Goal: Task Accomplishment & Management: Use online tool/utility

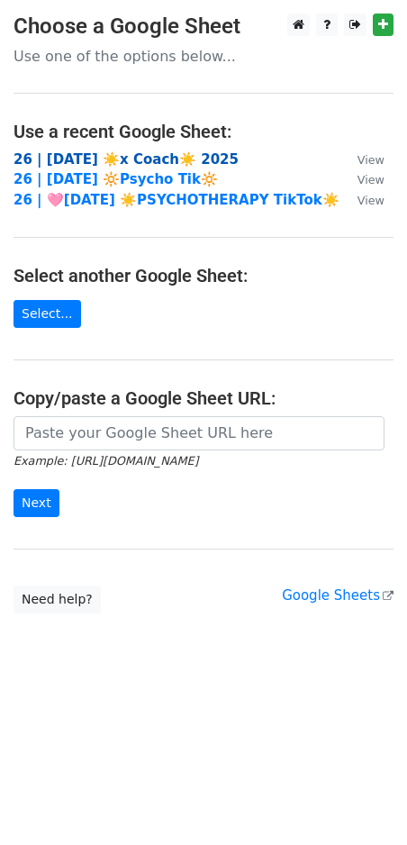
click at [114, 156] on strong "26 | SEP 17 ☀️x Coach☀️ 2025" at bounding box center [126, 159] width 225 height 16
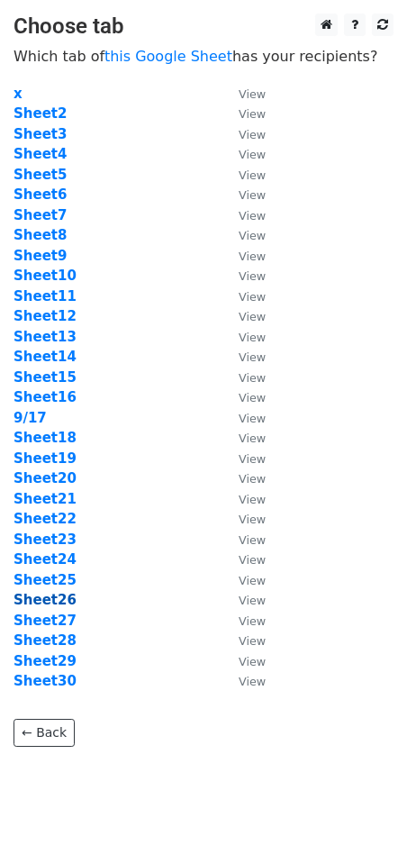
click at [47, 595] on strong "Sheet26" at bounding box center [45, 600] width 63 height 16
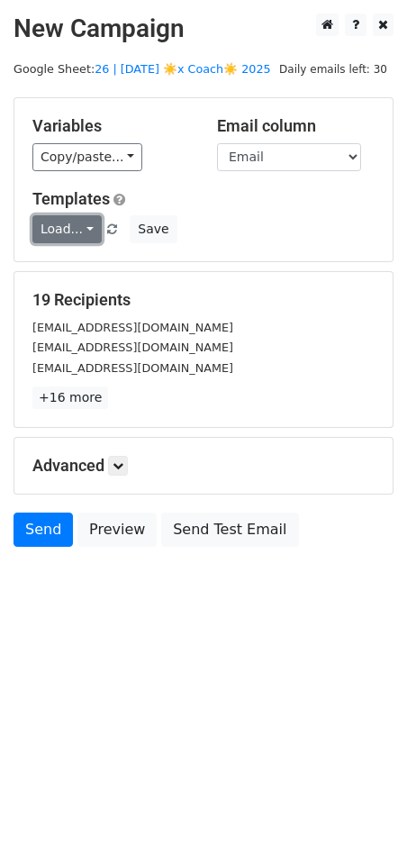
click at [65, 236] on link "Load..." at bounding box center [66, 229] width 69 height 28
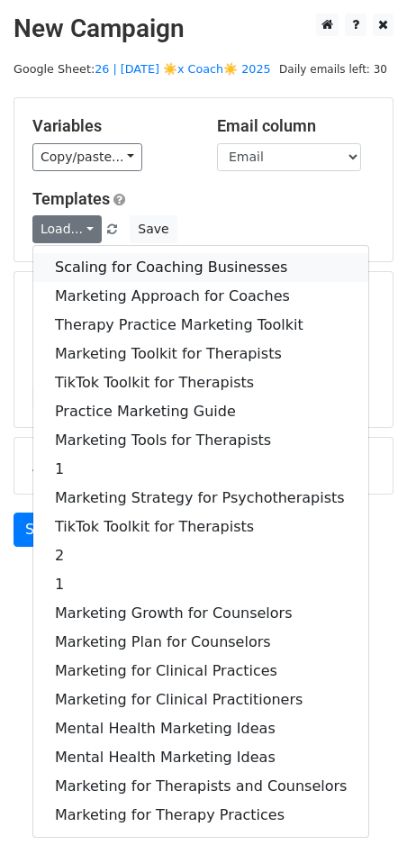
click at [70, 276] on link "Scaling for Coaching Businesses" at bounding box center [200, 267] width 335 height 29
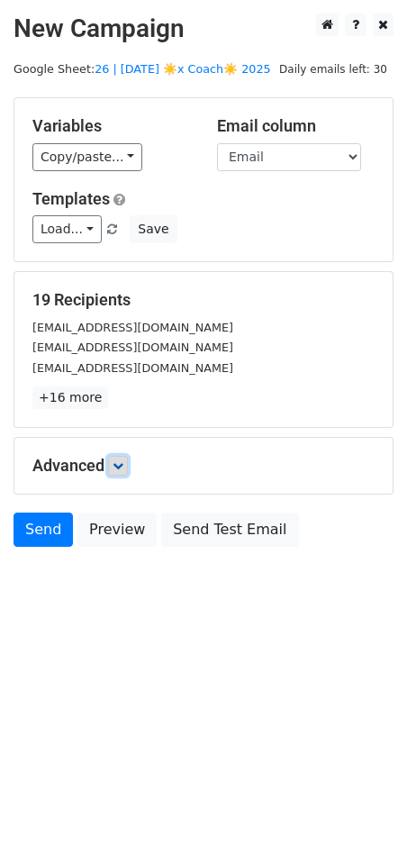
click at [128, 462] on link at bounding box center [118, 466] width 20 height 20
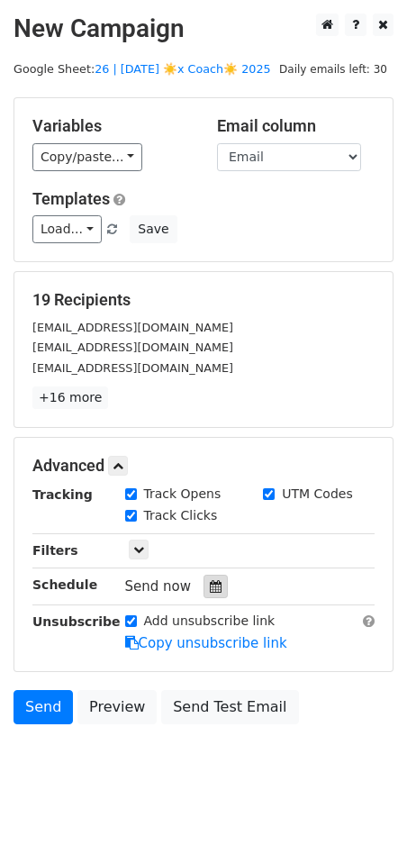
click at [204, 584] on div at bounding box center [216, 586] width 24 height 23
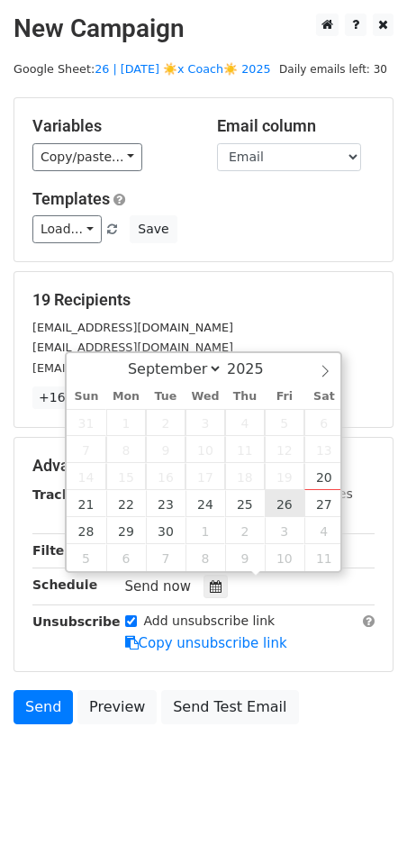
type input "2025-09-26 12:00"
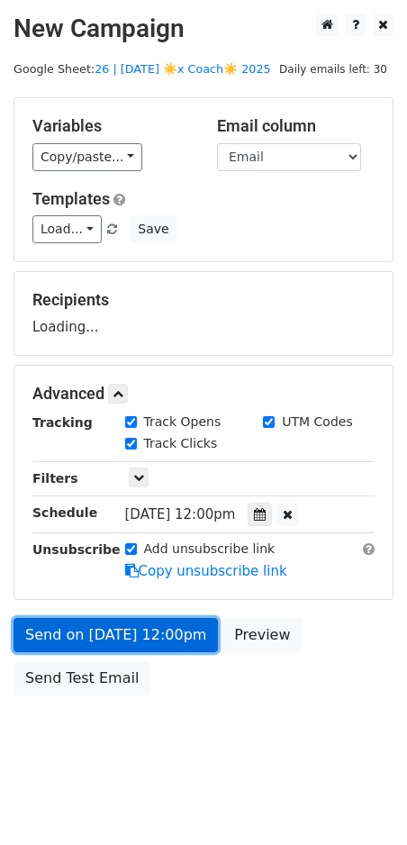
click at [161, 632] on link "Send on Sep 26 at 12:00pm" at bounding box center [116, 635] width 204 height 34
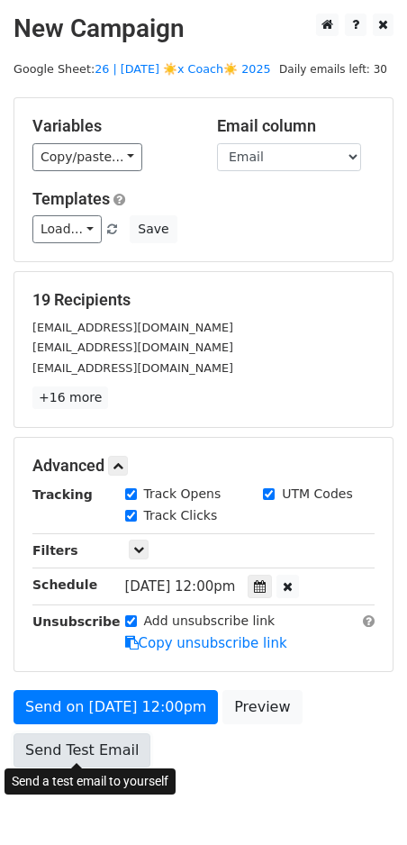
click at [92, 736] on link "Send Test Email" at bounding box center [82, 750] width 137 height 34
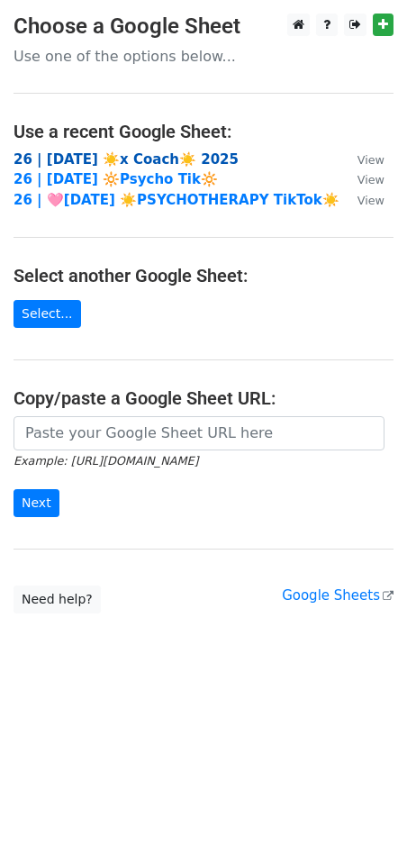
click at [113, 154] on strong "26 | [DATE] ☀️x Coach☀️ 2025" at bounding box center [126, 159] width 225 height 16
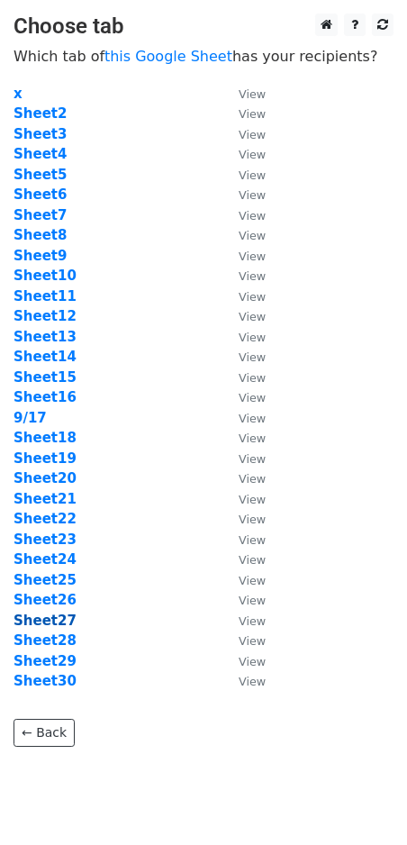
click at [59, 628] on strong "Sheet27" at bounding box center [45, 620] width 63 height 16
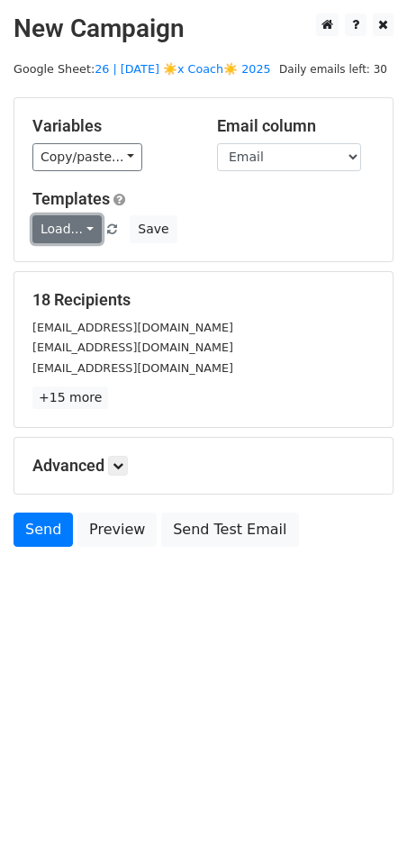
click at [78, 226] on link "Load..." at bounding box center [66, 229] width 69 height 28
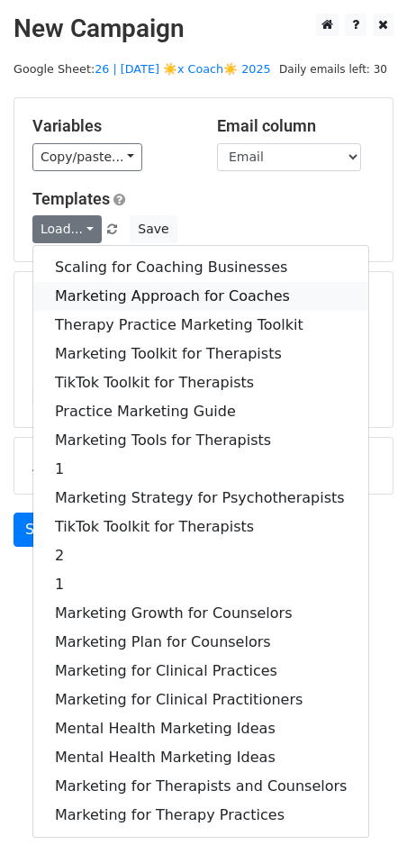
click at [99, 289] on link "Marketing Approach for Coaches" at bounding box center [200, 296] width 335 height 29
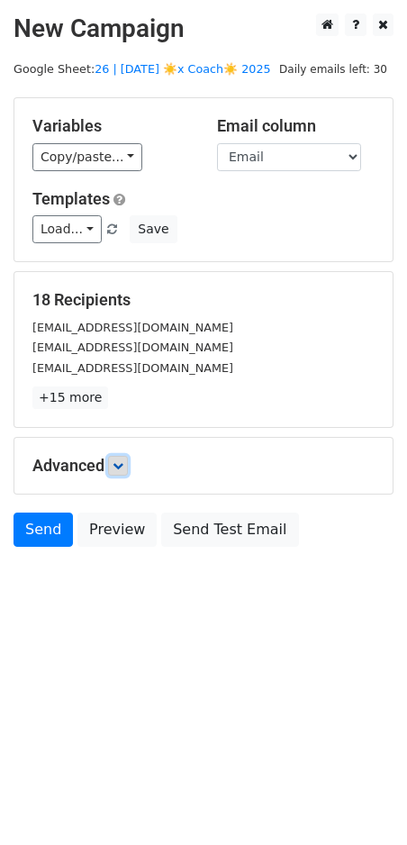
click at [119, 466] on icon at bounding box center [118, 465] width 11 height 11
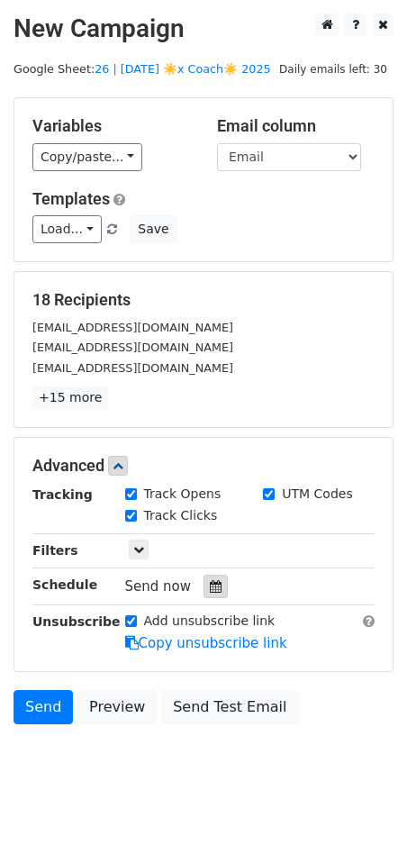
click at [210, 588] on icon at bounding box center [216, 586] width 12 height 13
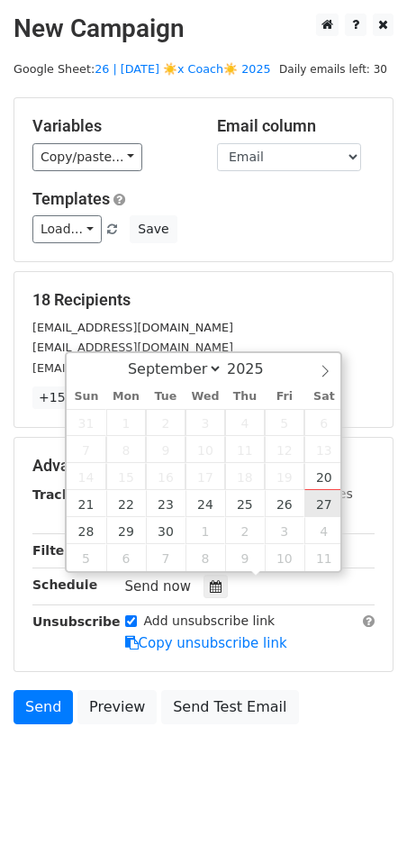
type input "[DATE] 12:00"
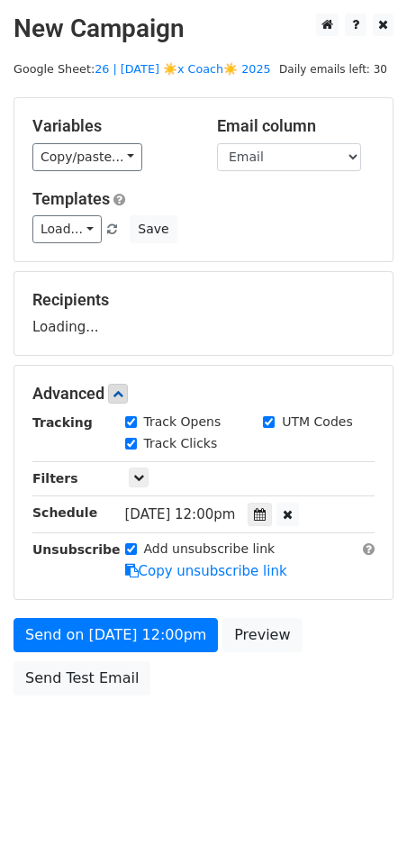
click at [140, 658] on div "Send on [DATE] 12:00pm Preview Send Test Email" at bounding box center [203, 661] width 407 height 86
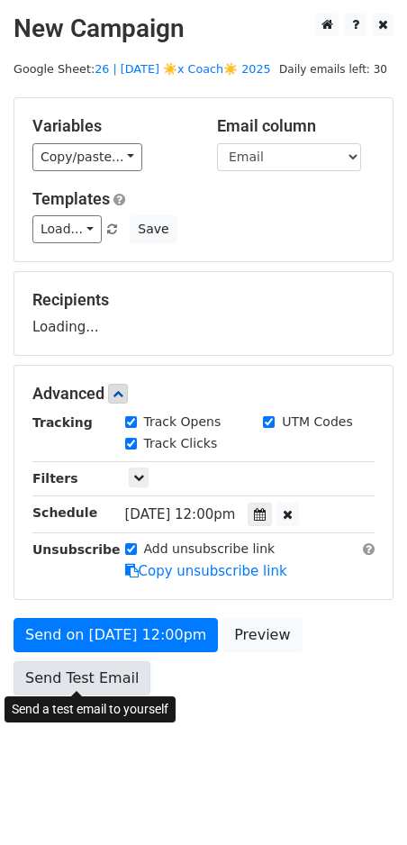
click at [104, 674] on link "Send Test Email" at bounding box center [82, 678] width 137 height 34
